Goal: Task Accomplishment & Management: Manage account settings

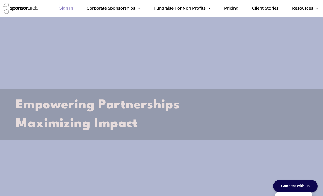
click at [77, 10] on link "Sign In" at bounding box center [66, 8] width 22 height 11
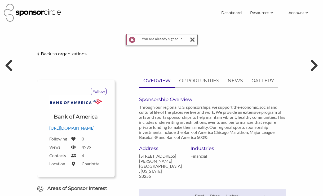
click at [193, 39] on icon at bounding box center [192, 39] width 5 height 11
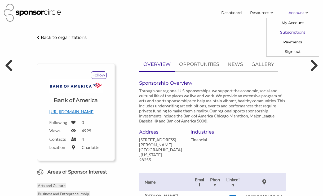
click at [291, 32] on link "Subscriptions" at bounding box center [293, 33] width 52 height 10
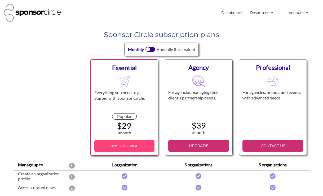
click at [132, 145] on p "UNSUBSCRIBE" at bounding box center [124, 146] width 56 height 8
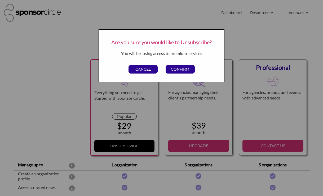
click at [175, 68] on p "CONFIRM" at bounding box center [180, 69] width 29 height 8
